Goal: Task Accomplishment & Management: Complete application form

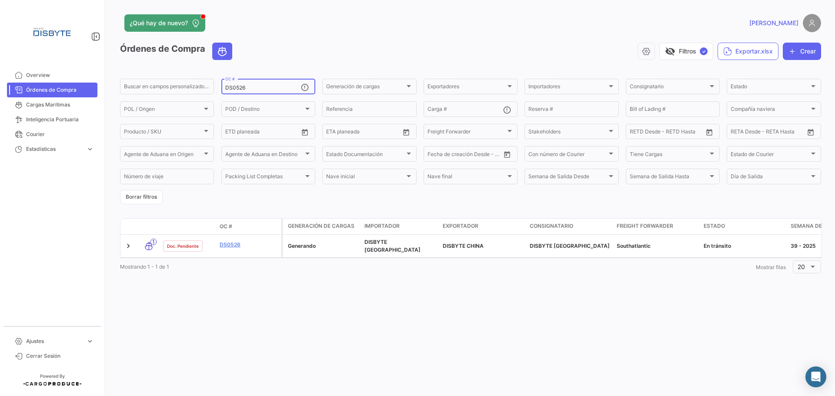
click at [243, 87] on input "DS0526" at bounding box center [263, 88] width 76 height 6
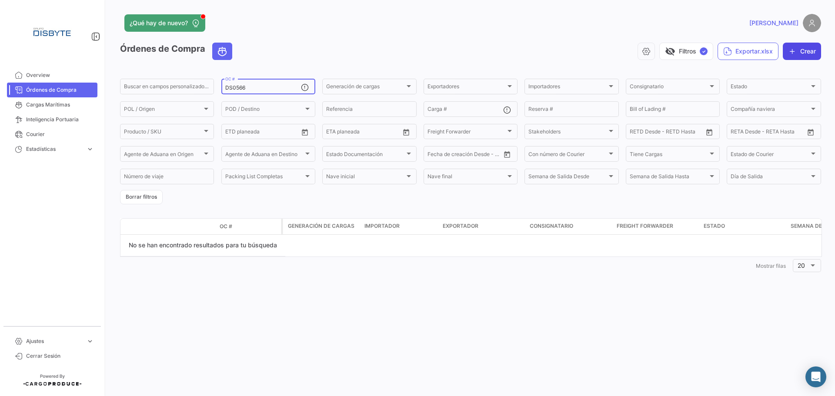
type input "DS0566"
click at [803, 49] on button "Crear" at bounding box center [802, 51] width 38 height 17
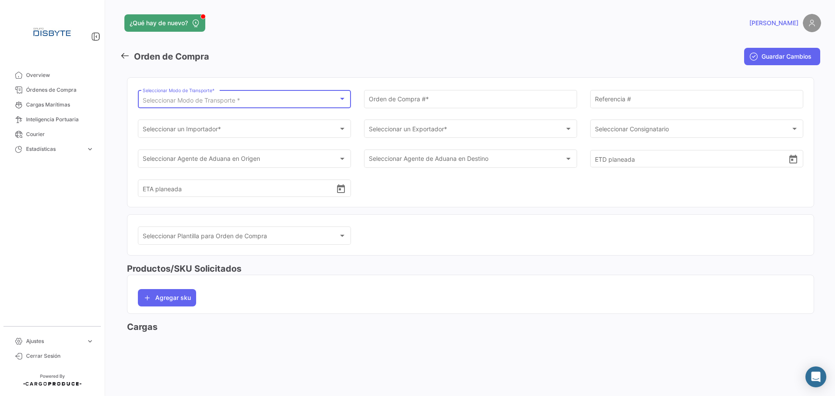
click at [231, 99] on span "Seleccionar Modo de Transporte *" at bounding box center [191, 100] width 97 height 7
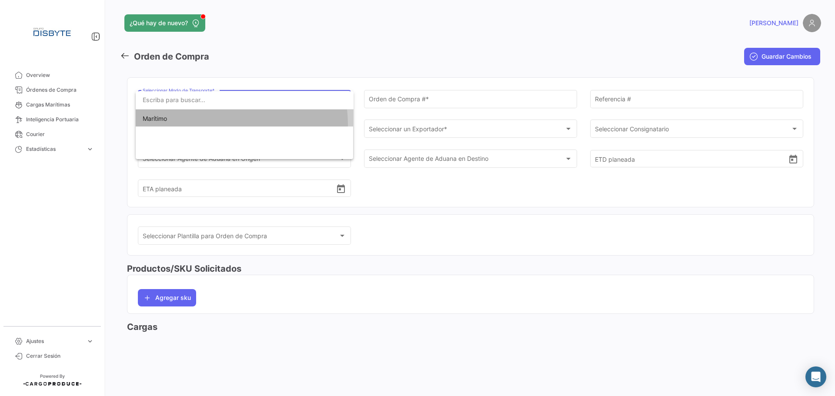
click at [215, 125] on span "Marítimo" at bounding box center [245, 119] width 204 height 18
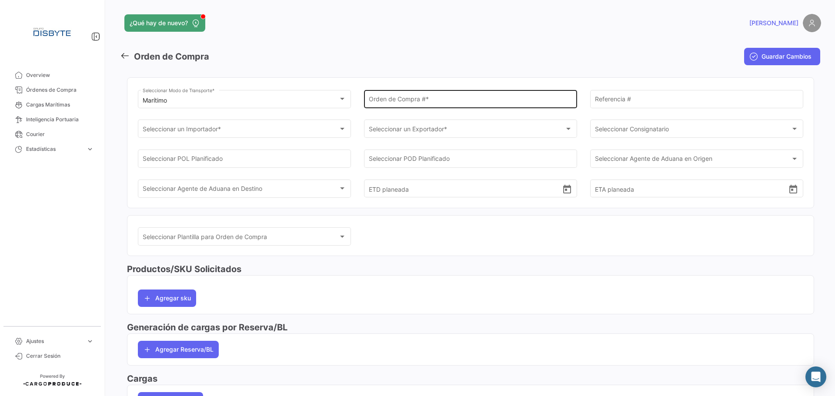
drag, startPoint x: 382, startPoint y: 95, endPoint x: 400, endPoint y: 91, distance: 18.7
click at [385, 95] on div "Orden de Compra # *" at bounding box center [471, 98] width 204 height 20
type input "DS0566"
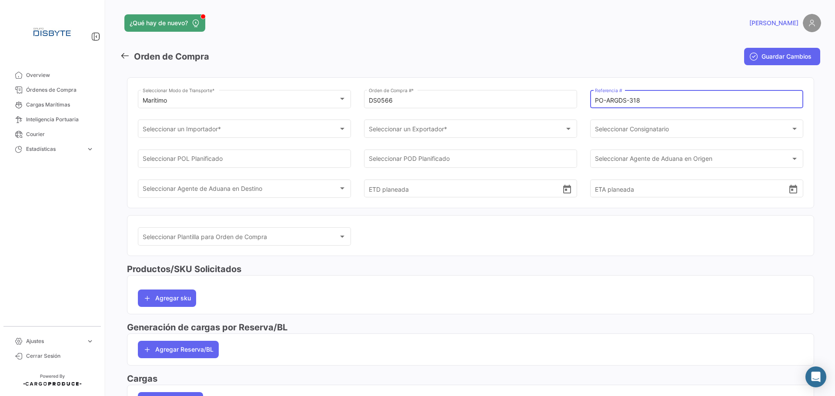
type input "PO-ARGDS-318"
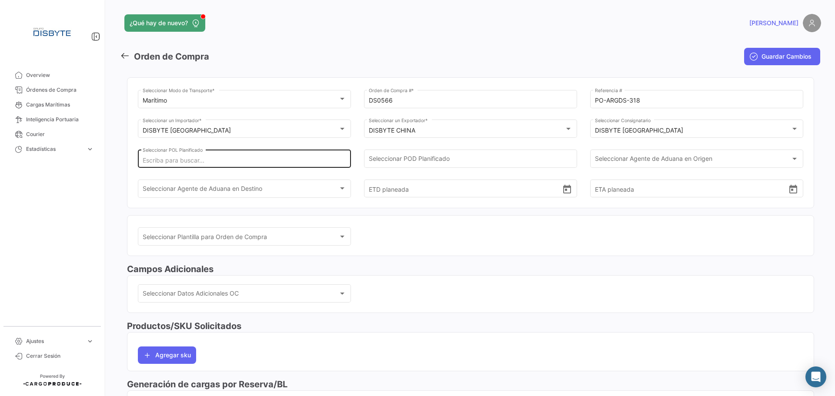
click at [207, 158] on div "Seleccionar POL Planificado" at bounding box center [245, 158] width 204 height 20
click at [207, 160] on input "Seleccionar POL Planificado" at bounding box center [245, 160] width 204 height 7
type input "Ningbo Port"
type input "[GEOGRAPHIC_DATA]"
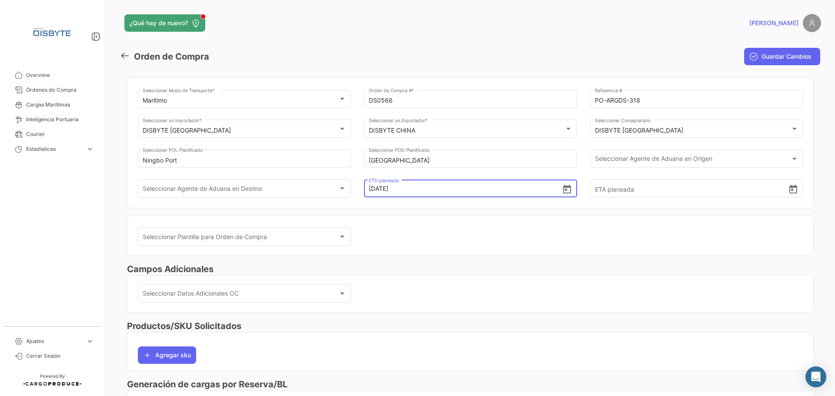
type input "[DATE] 00:00"
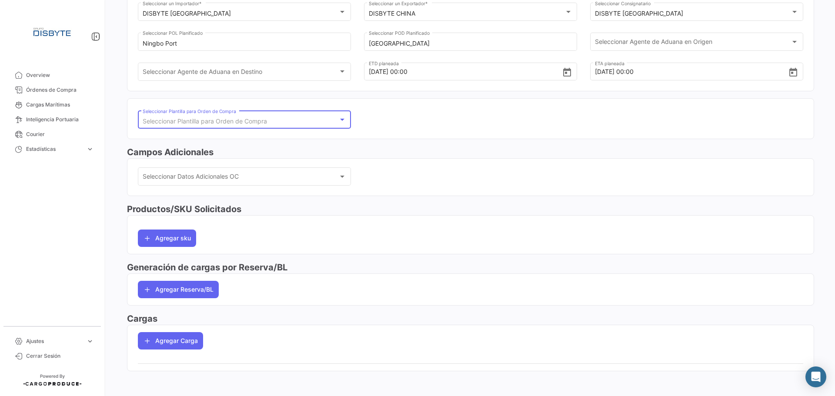
scroll to position [120, 0]
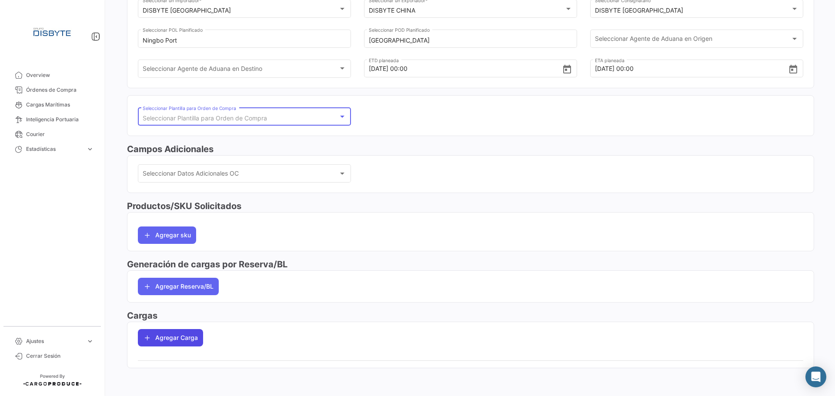
click at [168, 337] on button "Agregar Carga" at bounding box center [170, 337] width 65 height 17
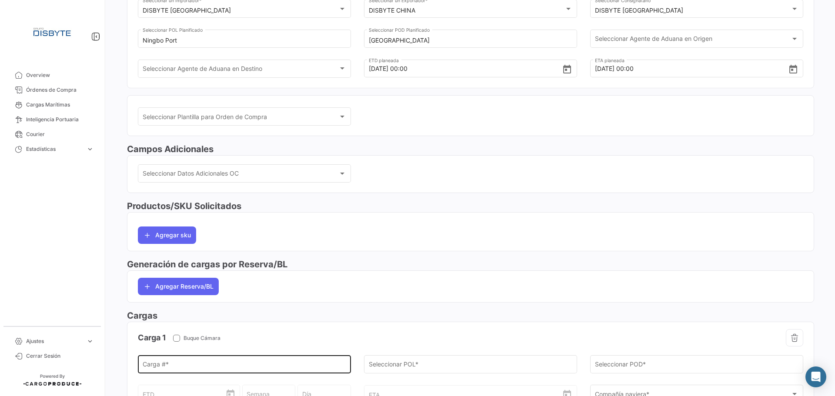
click at [169, 361] on div "Carga # *" at bounding box center [245, 364] width 204 height 20
paste input "CAAU4046689"
type input "CAAU4046689"
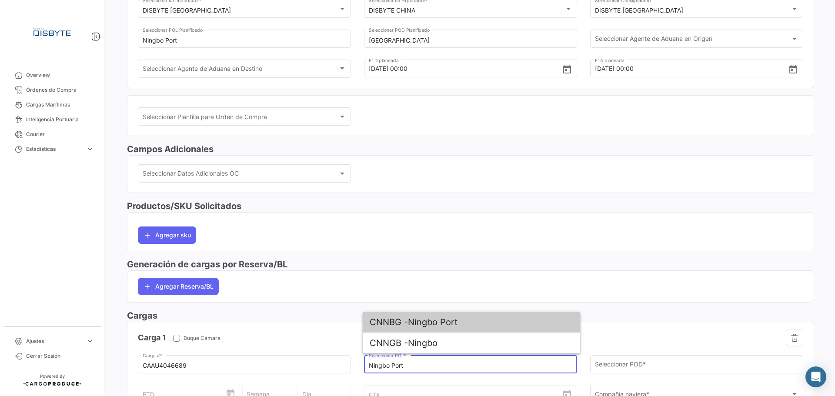
type input "Ningbo Port"
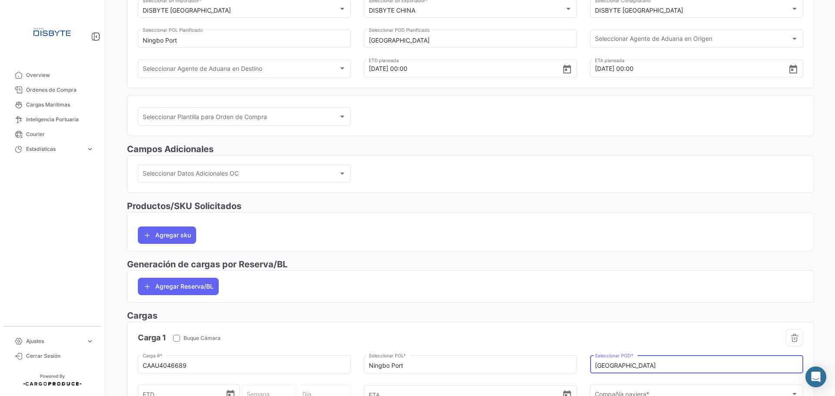
type input "[GEOGRAPHIC_DATA]"
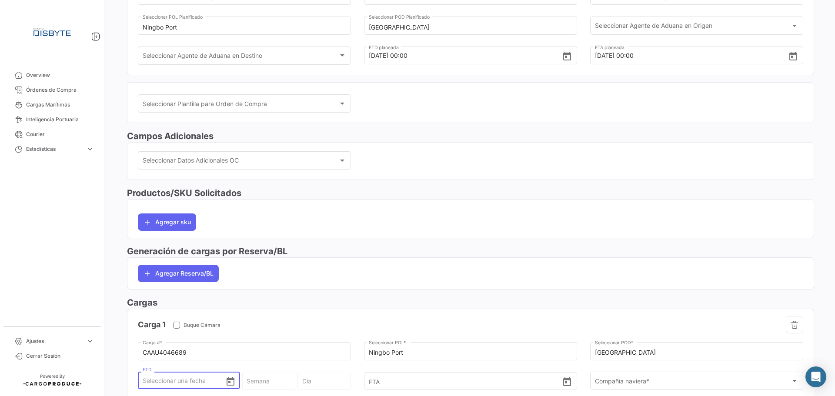
type input "2"
type input "36 - 2025"
type input "Martes"
type input "28"
type input "39 - 2025"
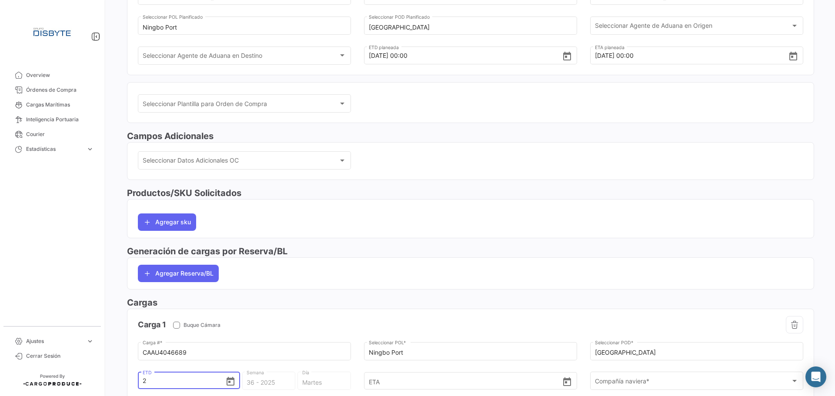
type input "[PERSON_NAME]"
type input "28/0"
type input "28/09"
type input "39 - 2025"
type input "[PERSON_NAME]"
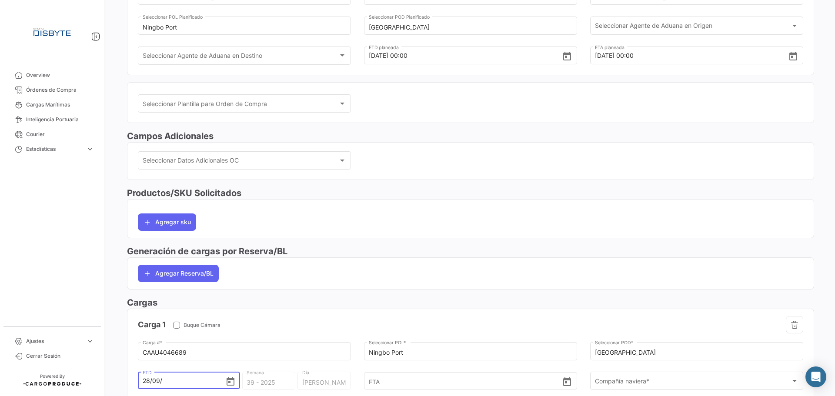
type input "28/09/2"
type input "39 - 2"
type input "Sábado"
type input "[DATE]"
type input "40 - 2020"
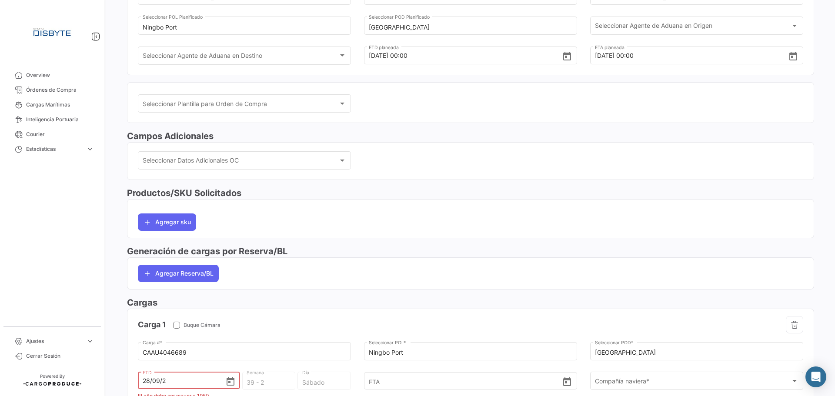
type input "Lunes"
type input "28/09/202"
type input "39 - 202"
type input "Martes"
type input "[DATE]"
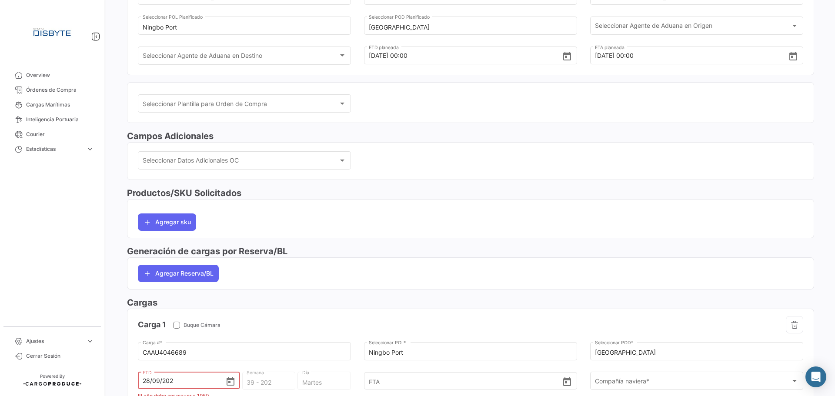
type input "39 - 2025"
type input "[PERSON_NAME]"
type input "[DATE] 00:00"
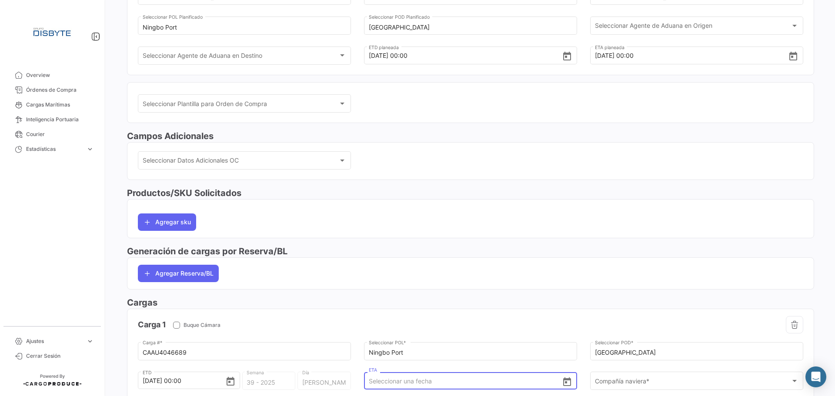
scroll to position [134, 0]
type input "[DATE] 00:00"
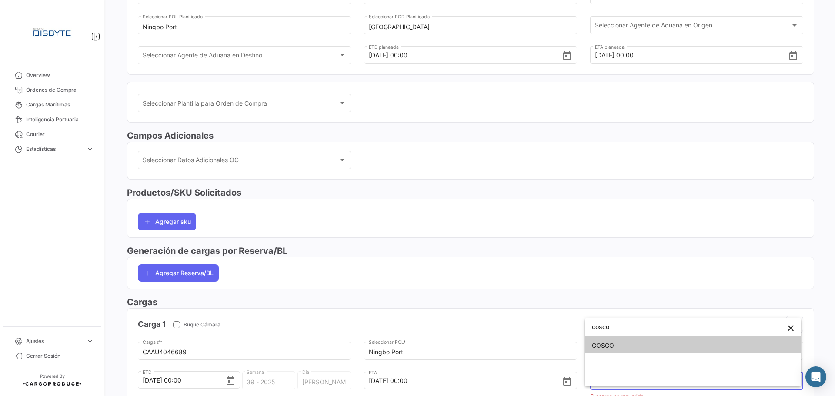
type input "cosco"
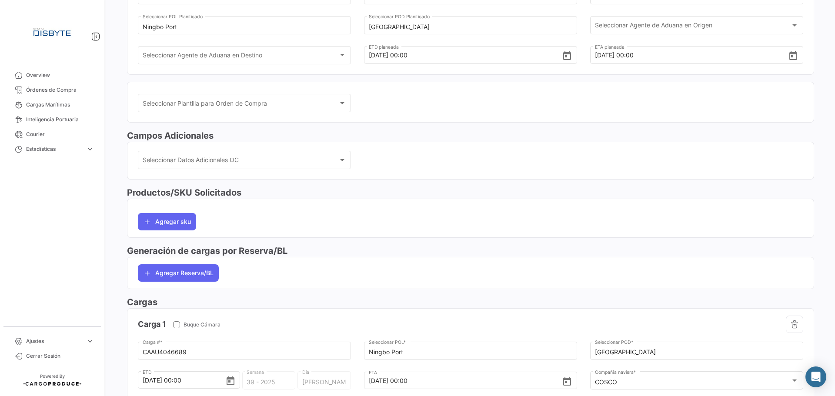
scroll to position [278, 0]
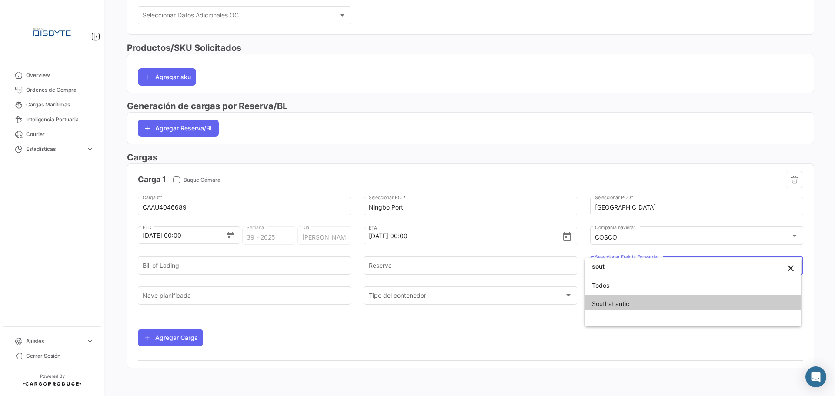
type input "sout"
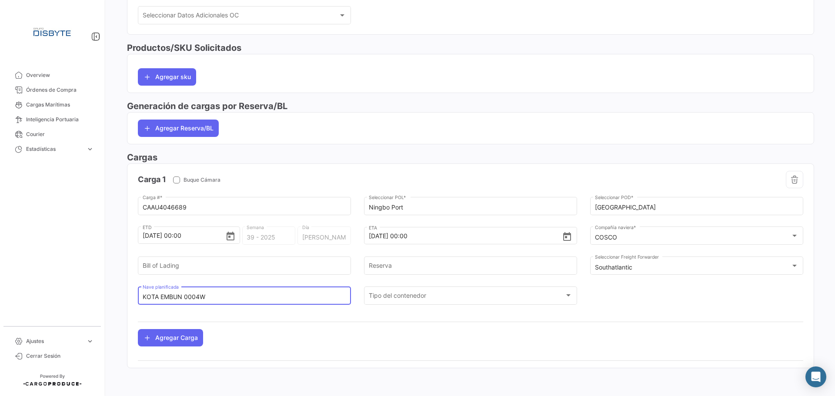
type input "KOTA EMBUN 0004W"
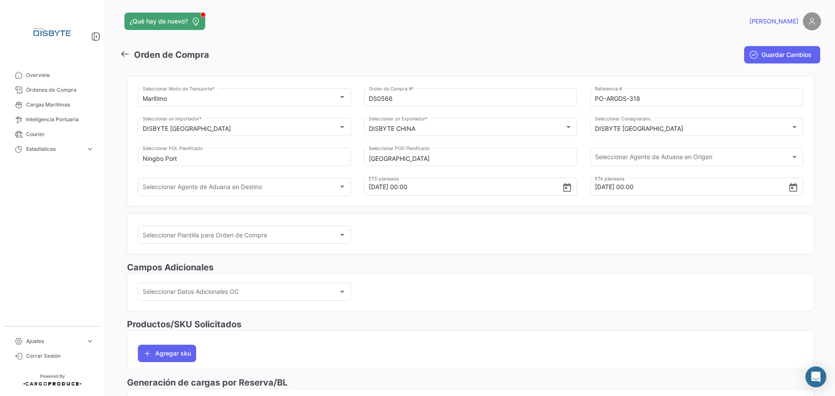
scroll to position [0, 0]
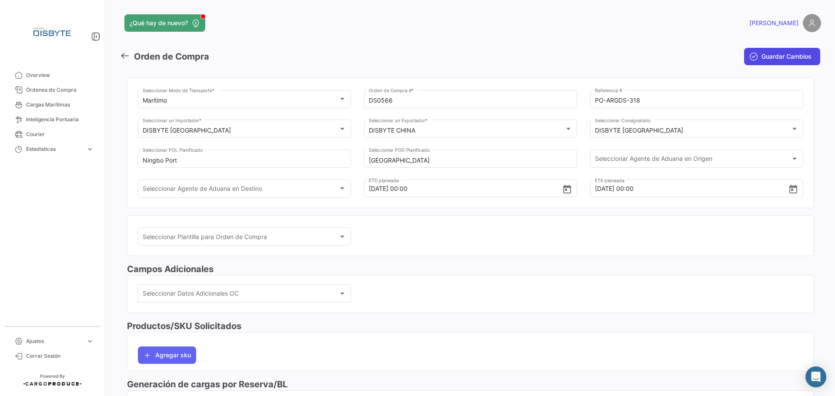
click at [766, 53] on span "Guardar Cambios" at bounding box center [787, 56] width 50 height 9
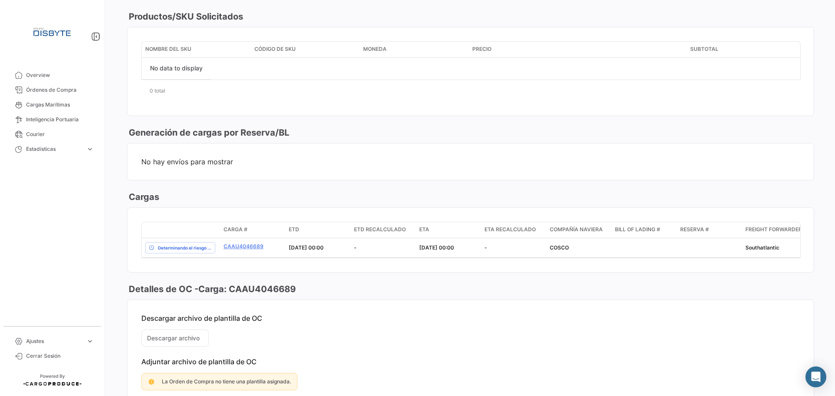
scroll to position [439, 0]
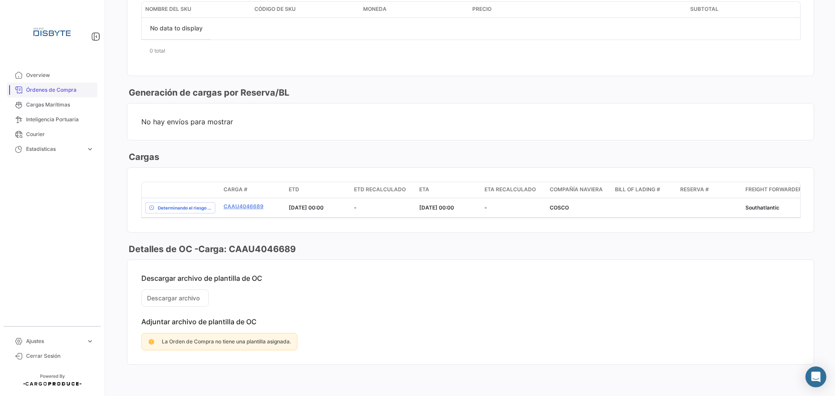
click at [58, 92] on span "Órdenes de Compra" at bounding box center [60, 90] width 68 height 8
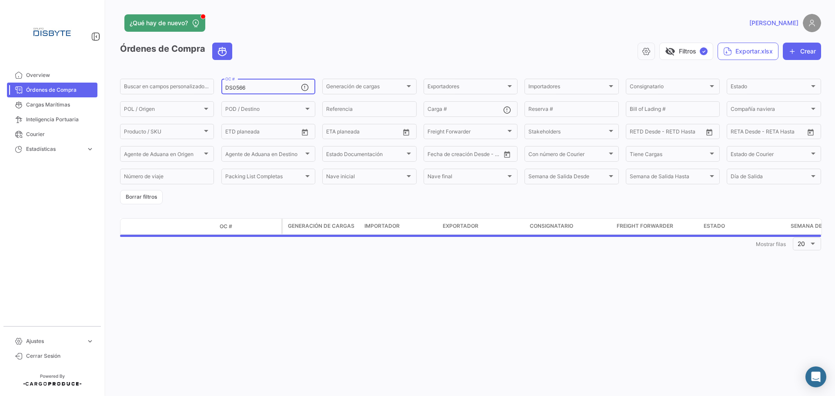
click at [249, 87] on input "DS0566" at bounding box center [263, 88] width 76 height 6
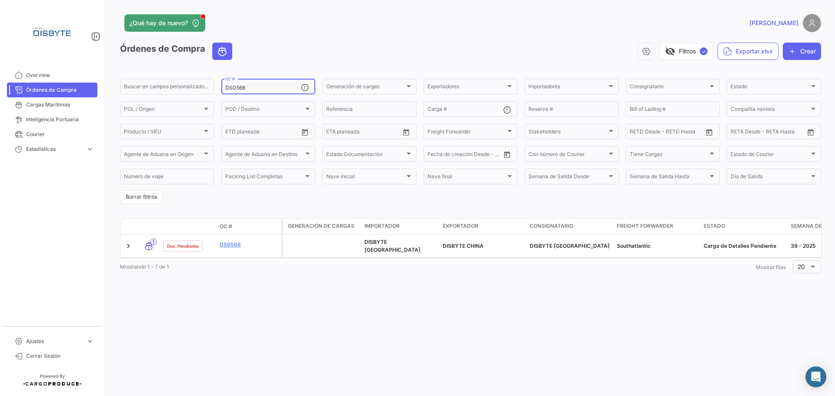
paste input "ds0508"
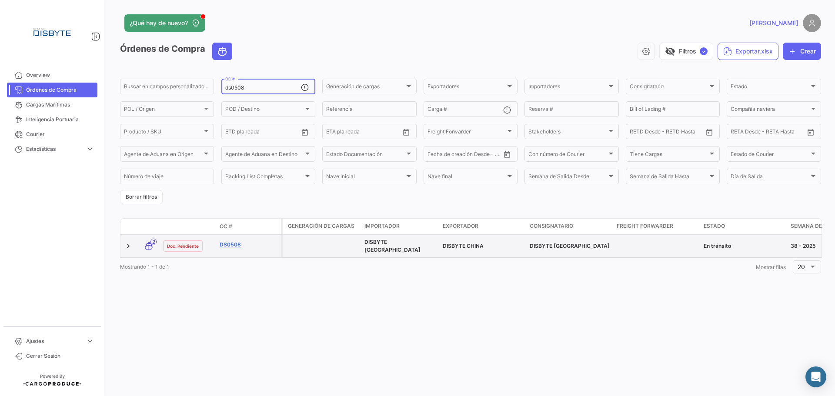
type input "ds0508"
click at [231, 241] on link "DS0508" at bounding box center [249, 245] width 58 height 8
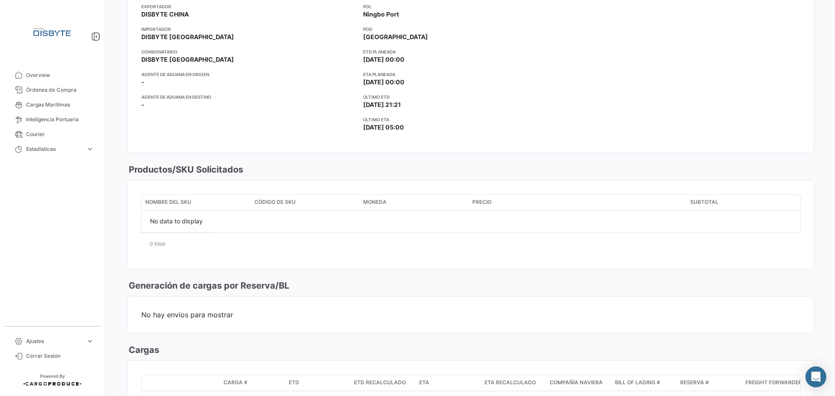
scroll to position [348, 0]
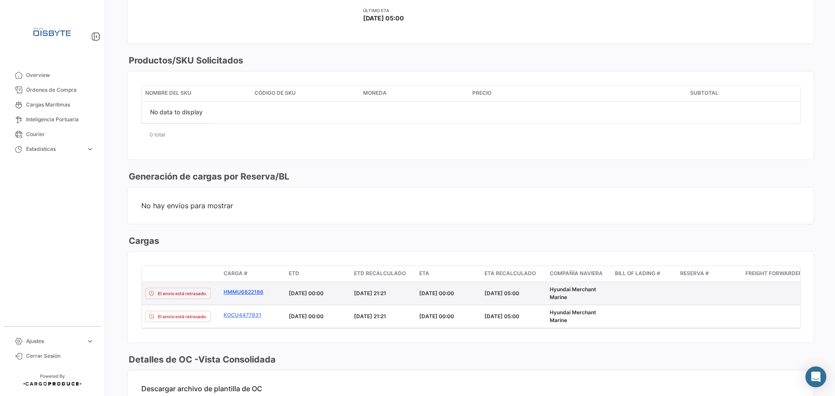
click at [251, 294] on link "HMMU6822186" at bounding box center [253, 292] width 58 height 8
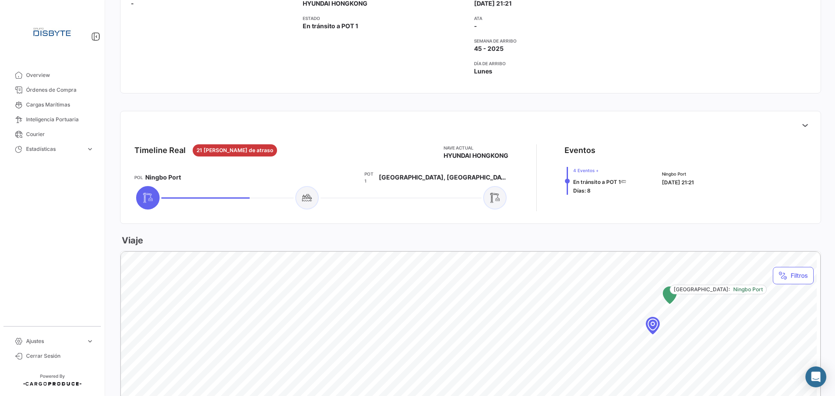
scroll to position [261, 0]
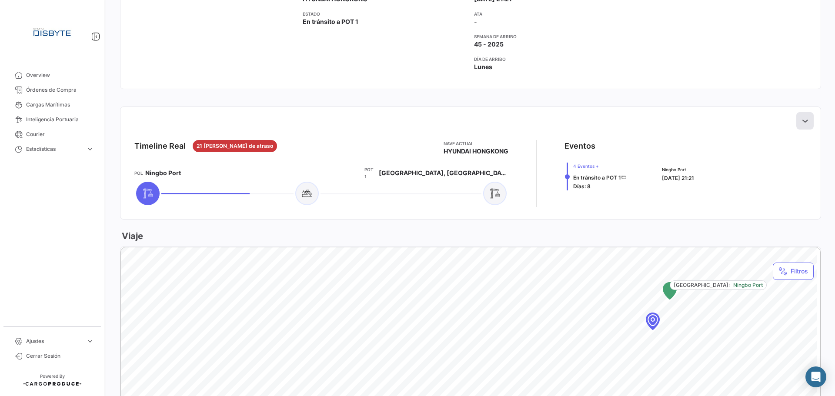
click at [801, 122] on icon at bounding box center [805, 121] width 9 height 9
